Goal: Task Accomplishment & Management: Use online tool/utility

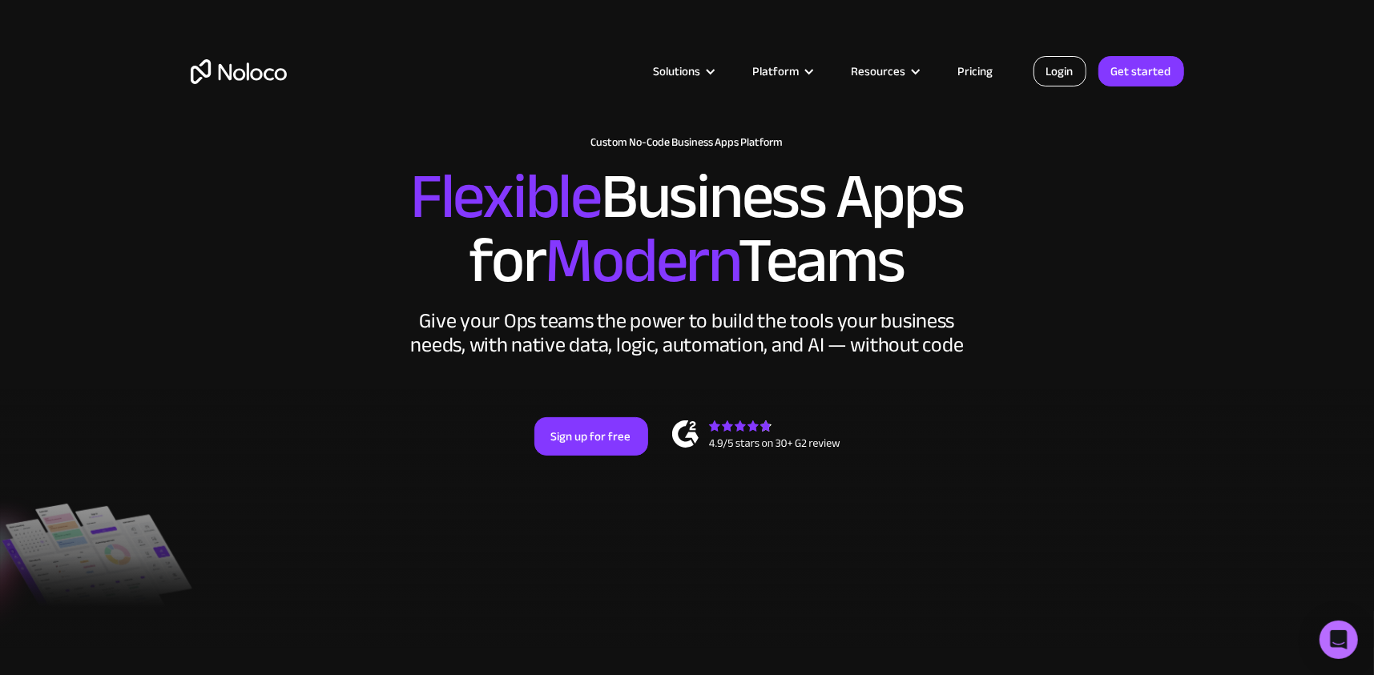
click at [1070, 72] on link "Login" at bounding box center [1060, 71] width 53 height 30
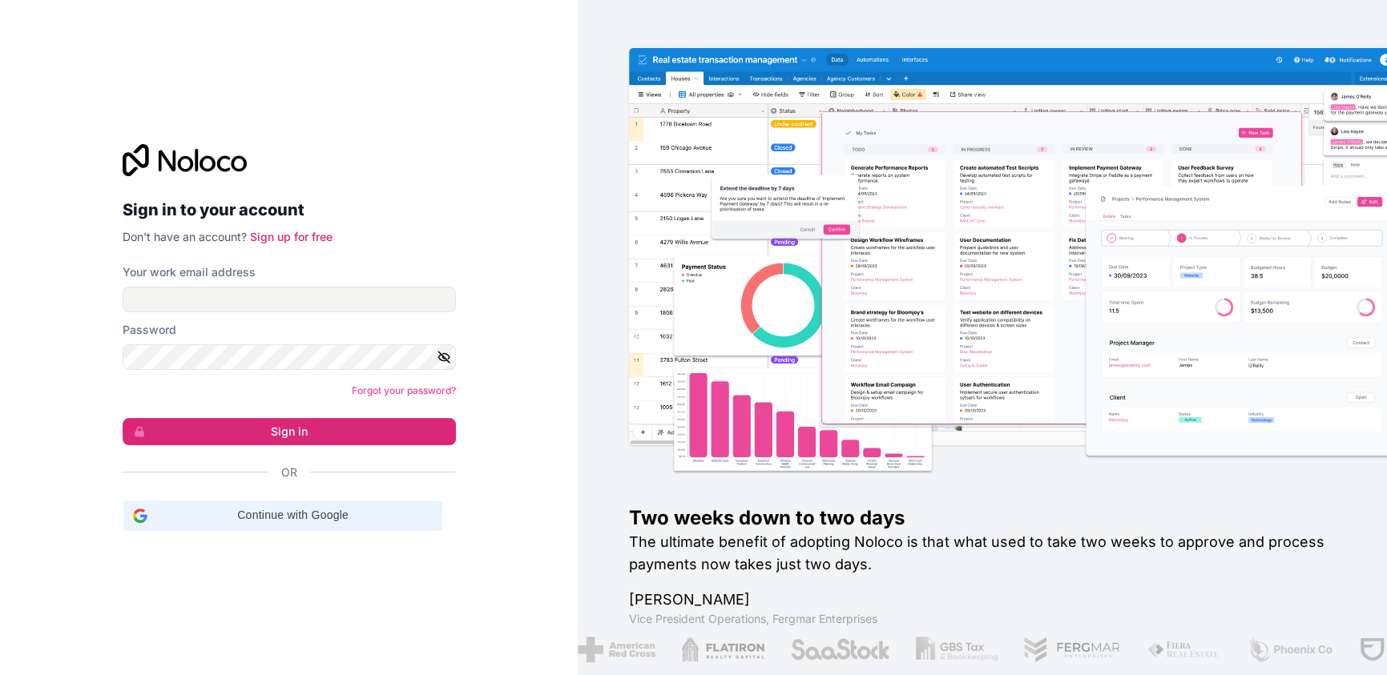
click at [381, 518] on span "Continue with Google" at bounding box center [293, 515] width 279 height 17
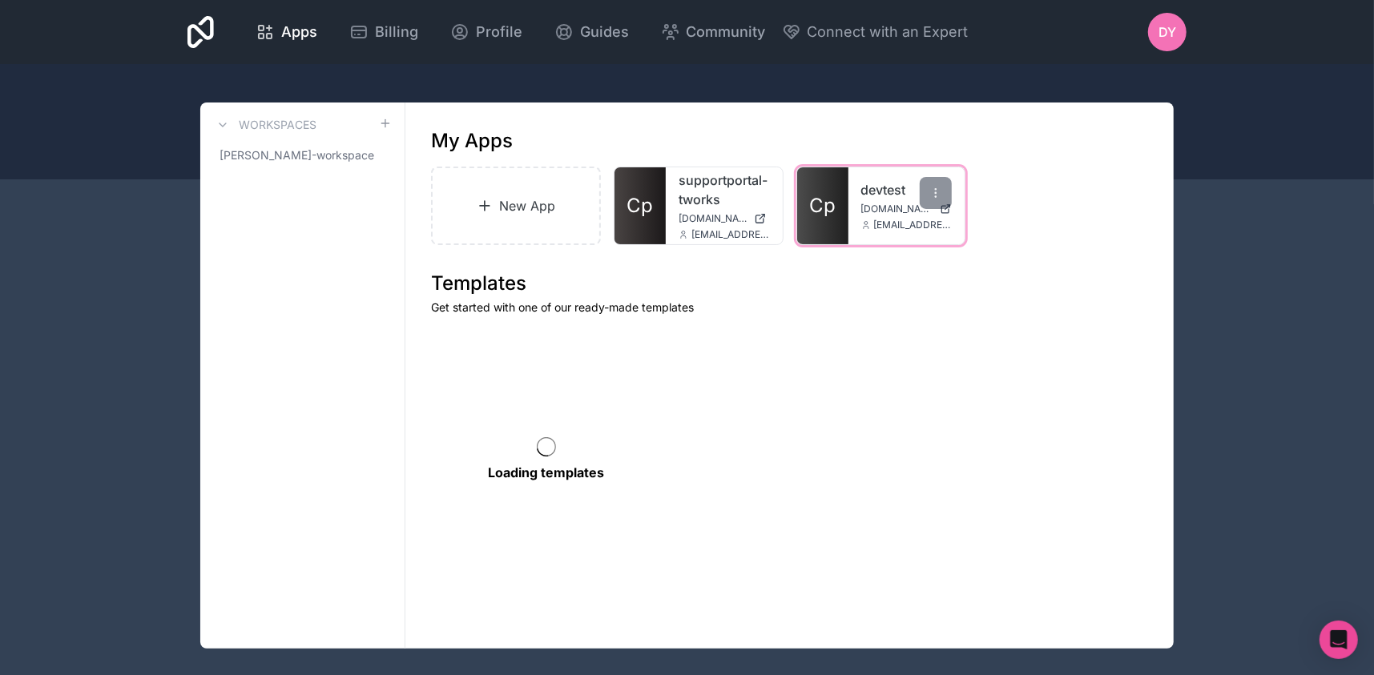
click at [862, 215] on span "app.tworks.in" at bounding box center [897, 209] width 73 height 13
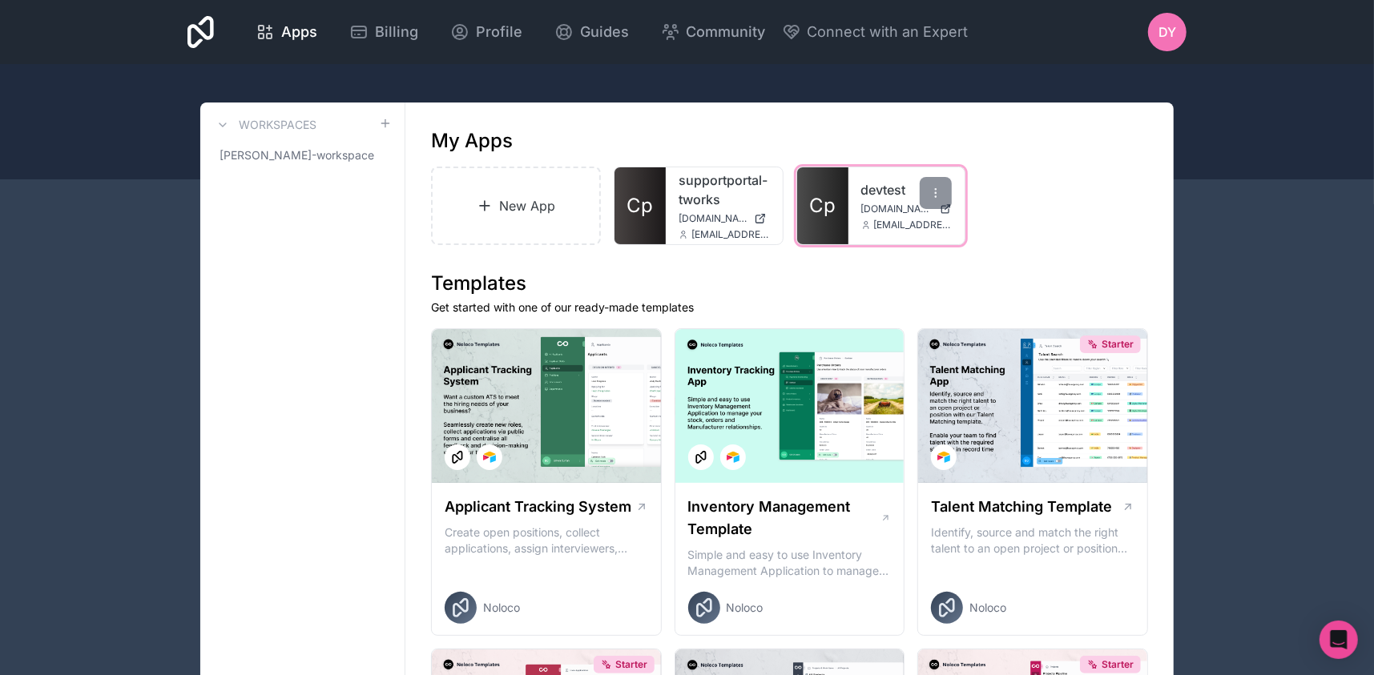
click at [858, 200] on div "devtest app.tworks.in itassets@tworks.in" at bounding box center [907, 205] width 117 height 77
click at [830, 207] on span "Cp" at bounding box center [822, 206] width 26 height 26
click at [820, 238] on link "Cp" at bounding box center [822, 205] width 51 height 77
click at [834, 215] on span "Cp" at bounding box center [822, 206] width 26 height 26
